Goal: Navigation & Orientation: Find specific page/section

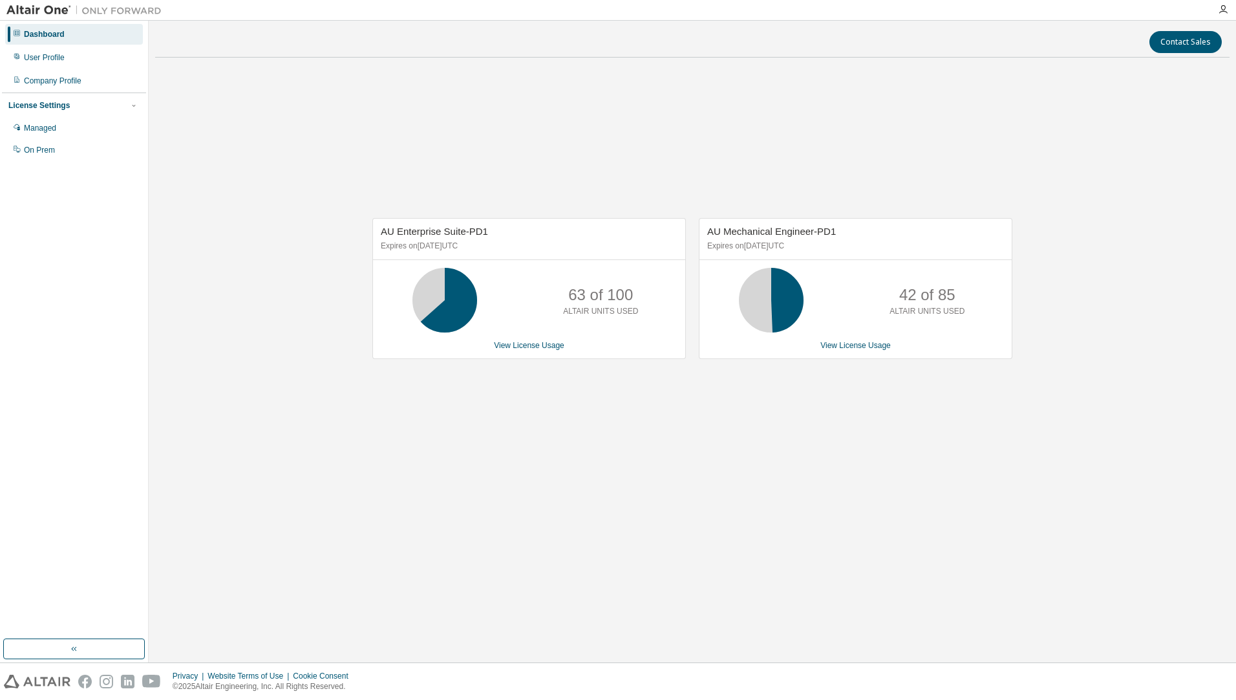
drag, startPoint x: 474, startPoint y: 451, endPoint x: 32, endPoint y: 380, distance: 447.2
click at [474, 451] on div "AU Enterprise Suite-PD1 Expires on [DATE] UTC 63 of 100 ALTAIR UNITS USED View …" at bounding box center [692, 295] width 1075 height 455
